Goal: Task Accomplishment & Management: Use online tool/utility

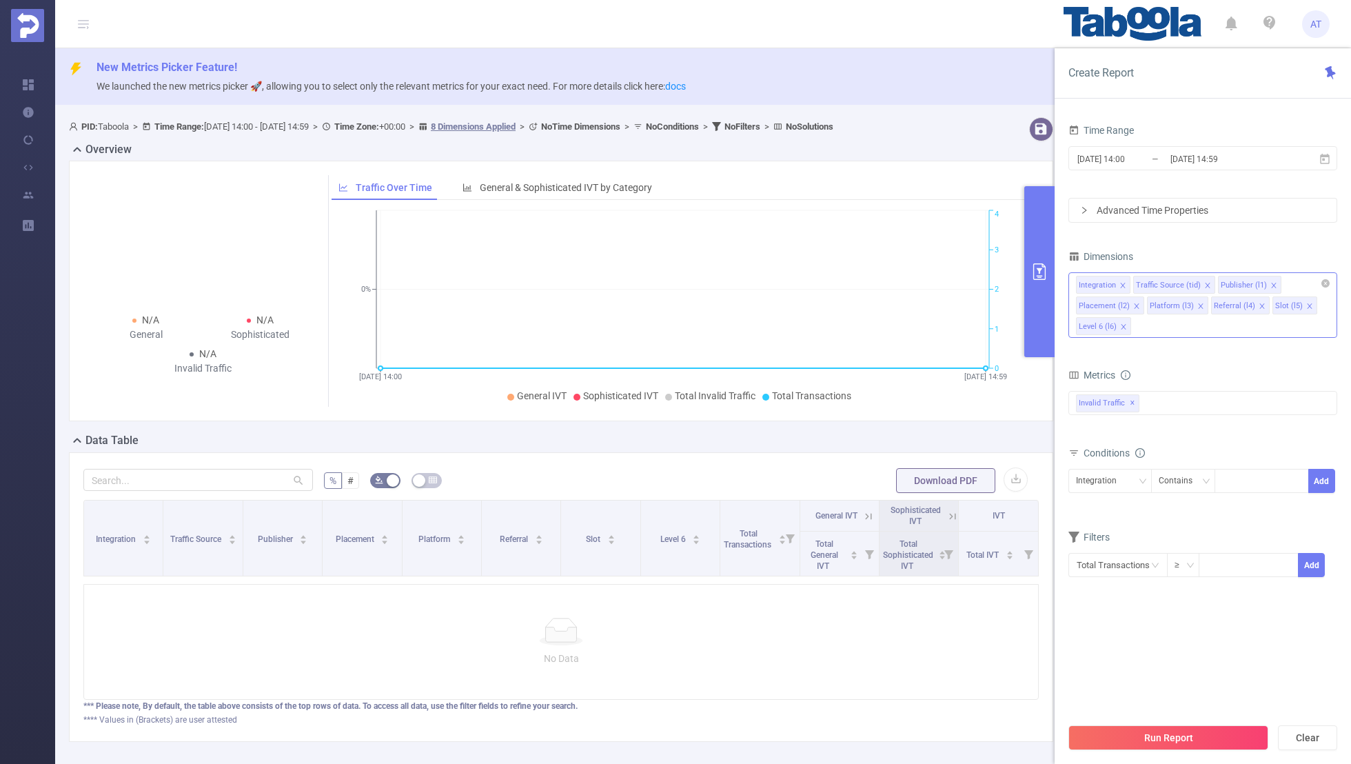
click at [1119, 282] on icon "icon: close" at bounding box center [1122, 285] width 7 height 7
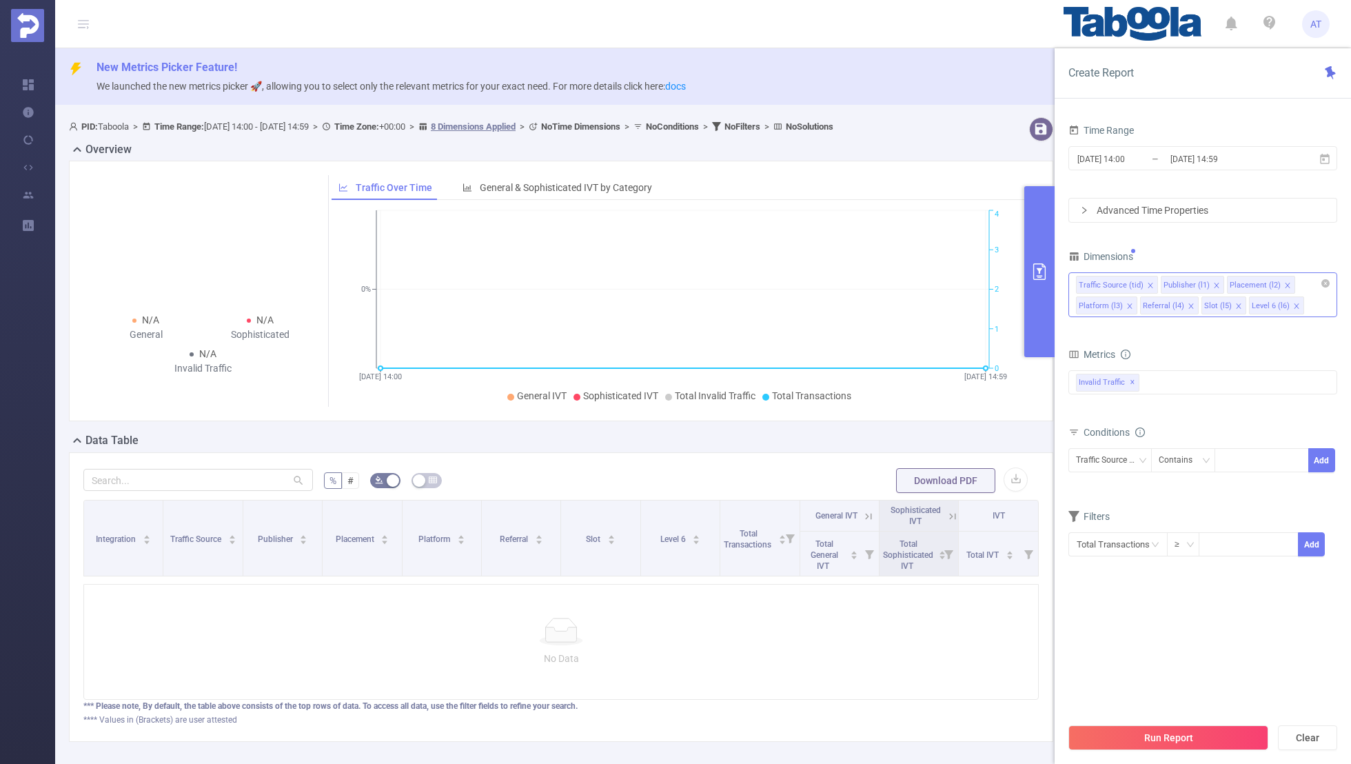
click at [1147, 282] on icon "icon: close" at bounding box center [1150, 285] width 7 height 7
click at [1199, 282] on icon "icon: close" at bounding box center [1202, 285] width 7 height 7
click at [1193, 282] on icon "icon: close" at bounding box center [1195, 285] width 7 height 7
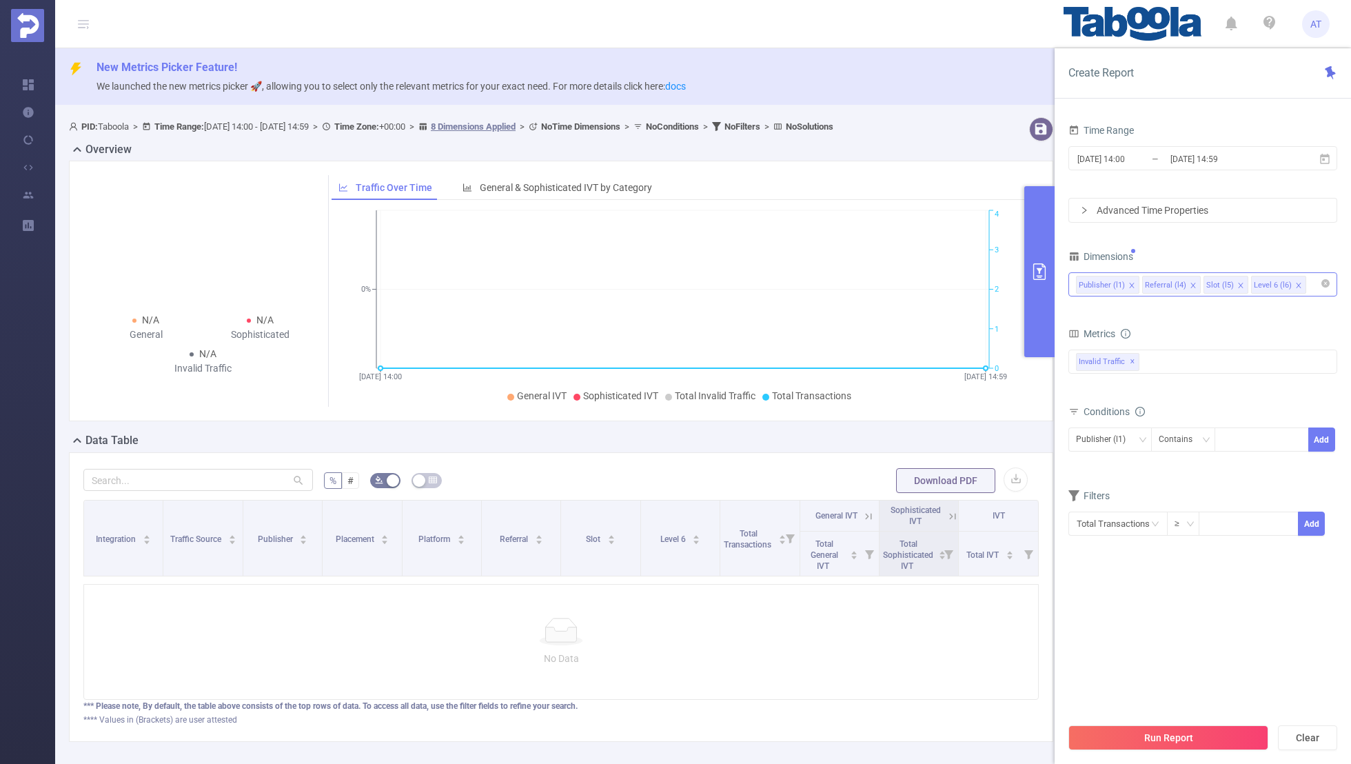
click at [1189, 282] on icon "icon: close" at bounding box center [1192, 285] width 7 height 7
click at [1176, 282] on icon "icon: close" at bounding box center [1179, 285] width 7 height 7
click at [1211, 236] on div "Time Range [DATE] 14:00 _ [DATE] 14:59 Advanced Time Properties Dimensions Publ…" at bounding box center [1202, 337] width 269 height 433
click at [1189, 143] on div "[DATE] 14:00 _ [DATE] 14:59" at bounding box center [1202, 159] width 269 height 32
click at [1174, 154] on input "[DATE] 14:59" at bounding box center [1225, 159] width 112 height 19
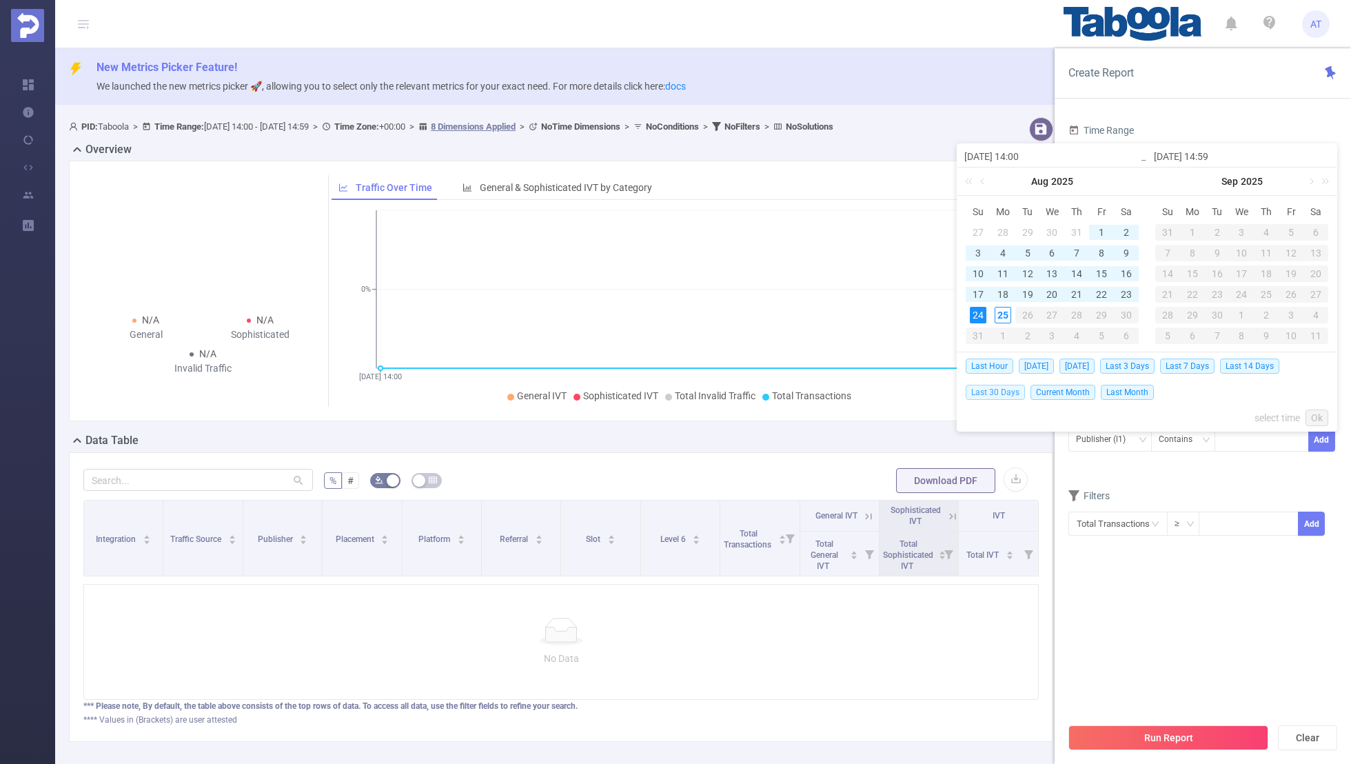
click at [996, 390] on span "Last 30 Days" at bounding box center [994, 392] width 59 height 15
type input "[DATE] 00:00"
type input "[DATE] 23:59"
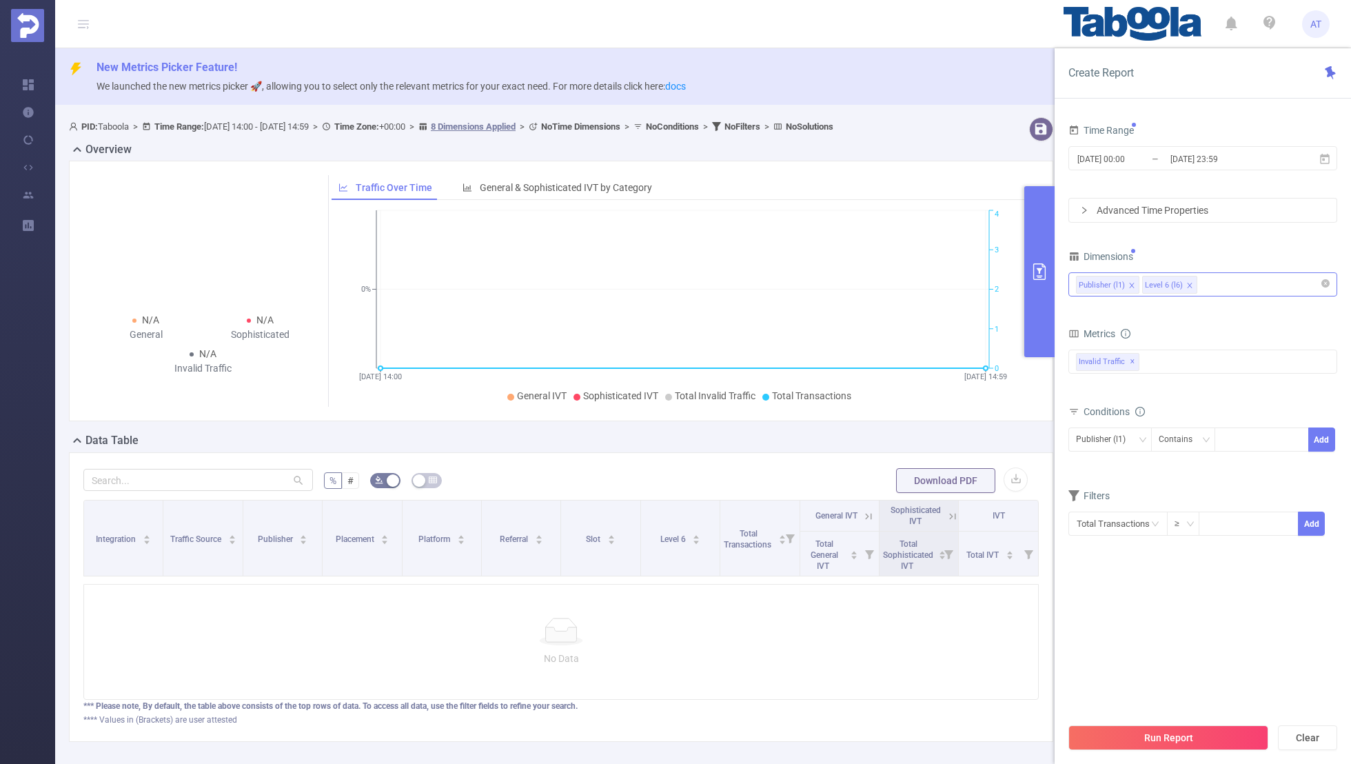
click at [1119, 467] on div "Conditions Publisher (l1) Contains Add" at bounding box center [1202, 436] width 269 height 68
click at [1245, 447] on div at bounding box center [1261, 439] width 79 height 23
paste input "om-calmlee"
type input "om-calmlee"
click at [1325, 434] on button "Add" at bounding box center [1321, 439] width 27 height 24
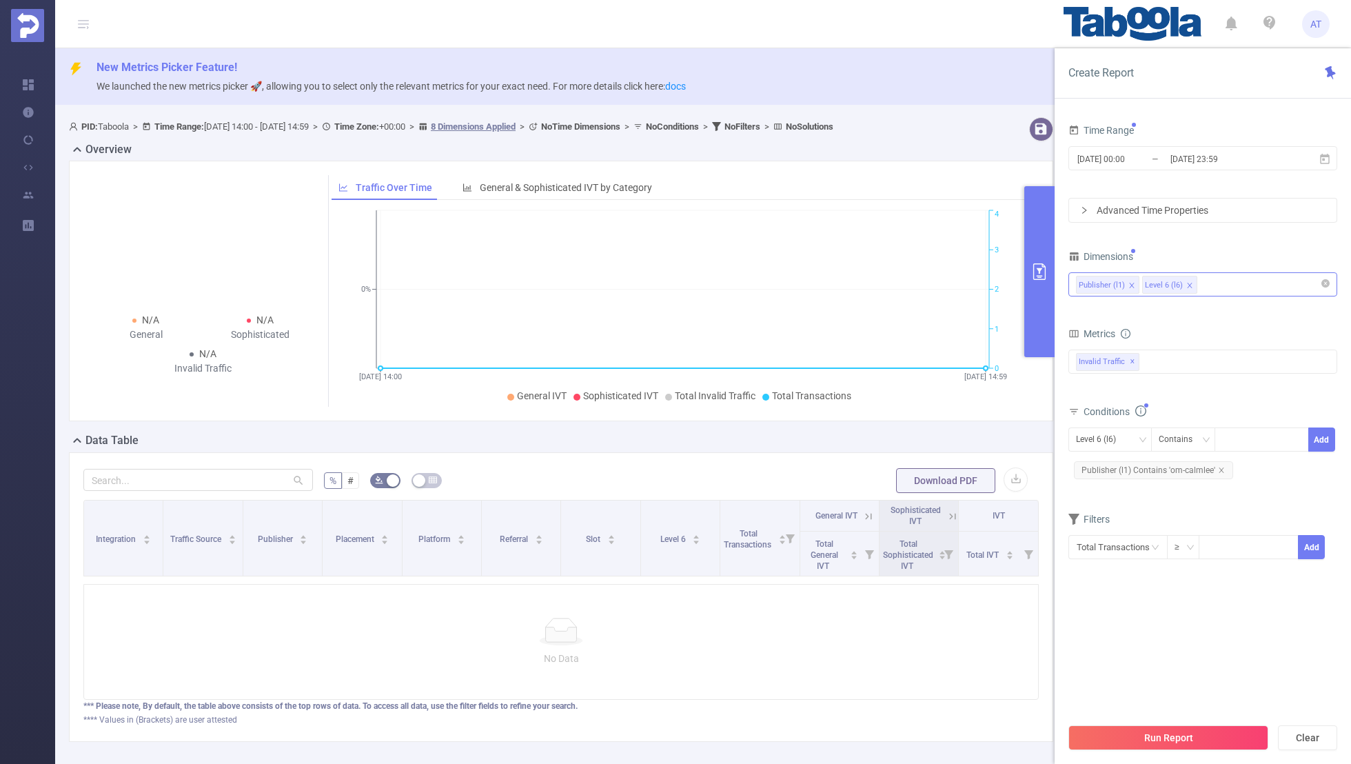
click at [1196, 500] on form "Dimensions Publisher (l1) Level 6 (l6) Metrics bp_total brand-safety brand_is_s…" at bounding box center [1202, 412] width 269 height 330
click at [1146, 161] on input "[DATE] 00:00" at bounding box center [1132, 159] width 112 height 19
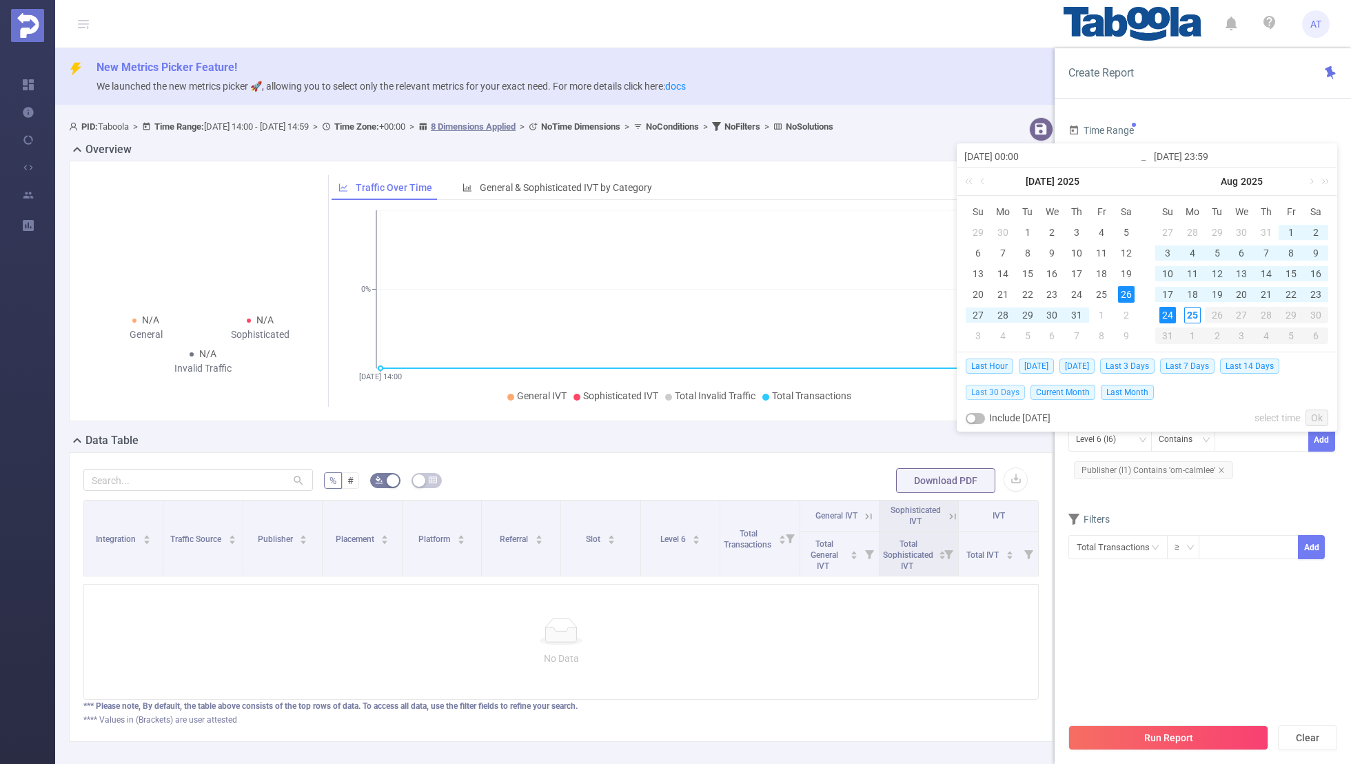
click at [999, 391] on span "Last 30 Days" at bounding box center [994, 392] width 59 height 15
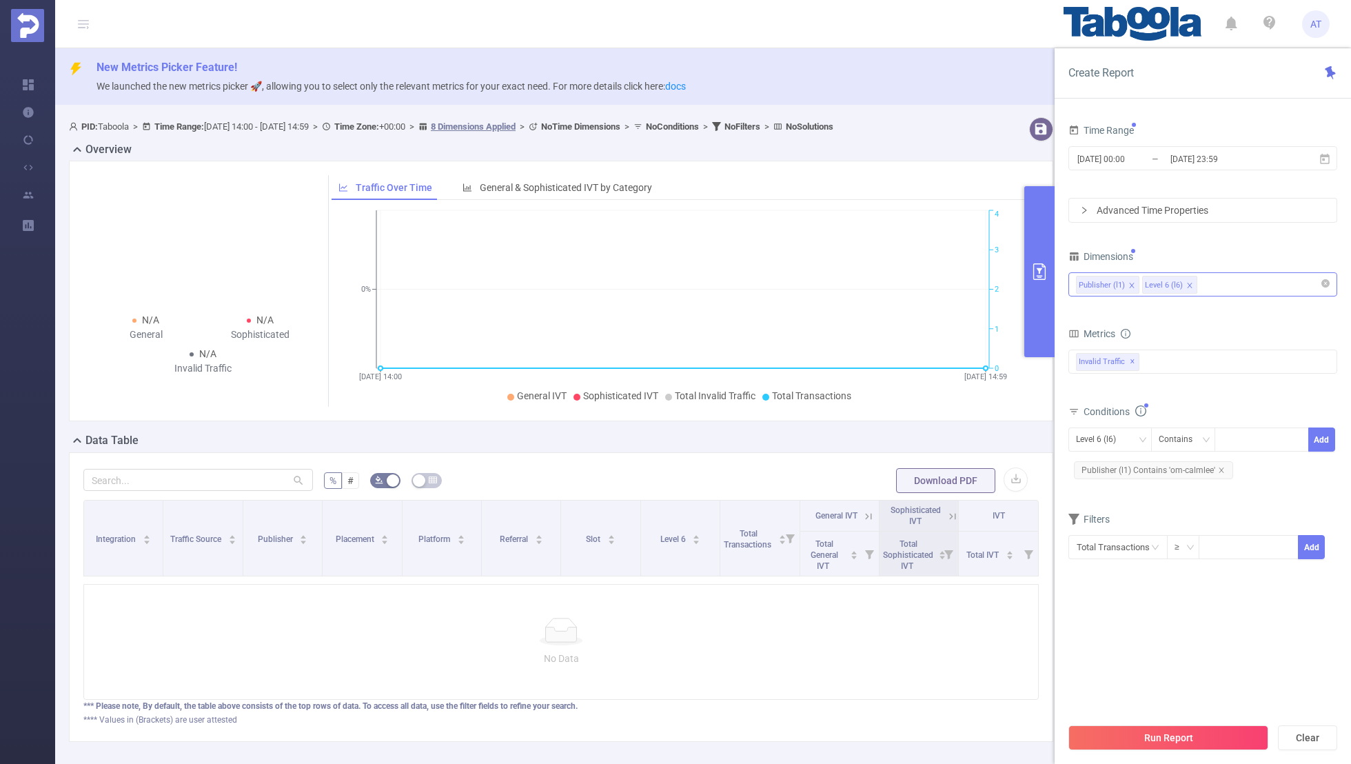
click at [1132, 608] on section "Time Range [DATE] 00:00 _ [DATE] 23:59 Advanced Time Properties Dimensions Publ…" at bounding box center [1202, 418] width 269 height 595
click at [1152, 731] on button "Run Report" at bounding box center [1168, 737] width 200 height 25
